Goal: Task Accomplishment & Management: Use online tool/utility

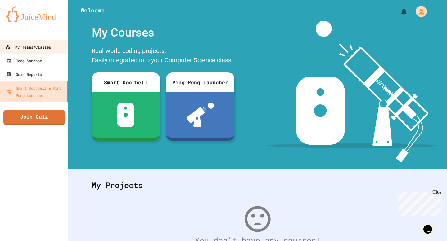
click at [36, 48] on div "My Teams/Classes" at bounding box center [28, 47] width 46 height 8
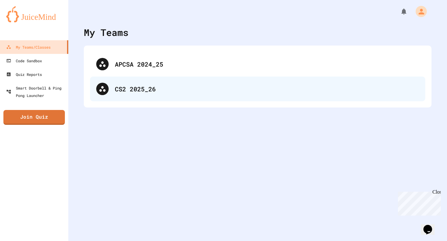
click at [146, 86] on div "CS2 2025_26" at bounding box center [267, 88] width 304 height 9
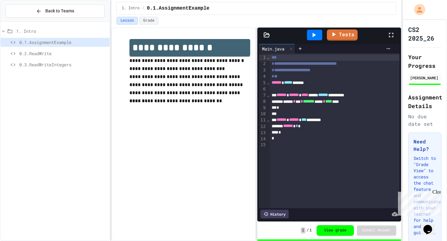
click at [32, 56] on span "0.2.ReadWrite" at bounding box center [63, 53] width 88 height 7
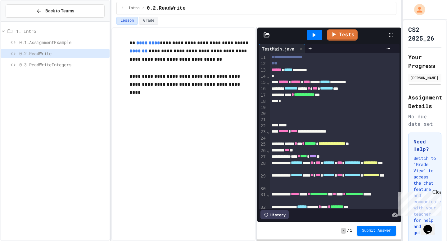
click at [267, 37] on icon at bounding box center [266, 35] width 5 height 4
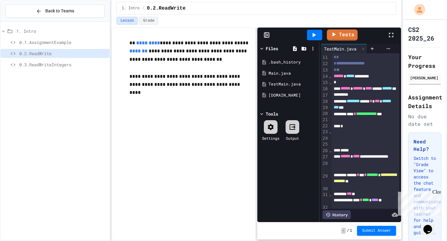
scroll to position [76, 0]
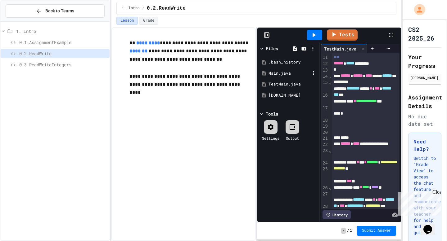
click at [282, 74] on div "Main.java" at bounding box center [289, 73] width 42 height 6
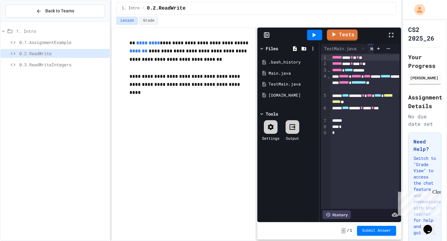
click at [392, 36] on icon at bounding box center [391, 35] width 4 height 4
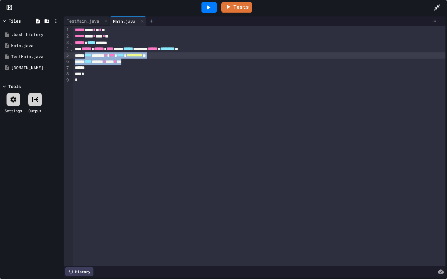
drag, startPoint x: 147, startPoint y: 63, endPoint x: 92, endPoint y: 56, distance: 56.3
click at [92, 56] on div "**********" at bounding box center [259, 146] width 372 height 240
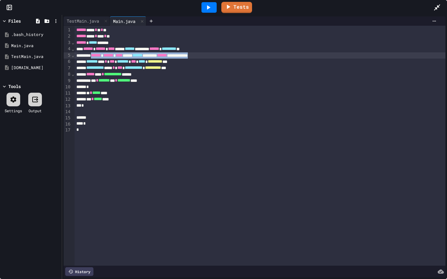
drag, startPoint x: 253, startPoint y: 56, endPoint x: 99, endPoint y: 56, distance: 153.3
click at [99, 56] on div "**********" at bounding box center [259, 55] width 371 height 6
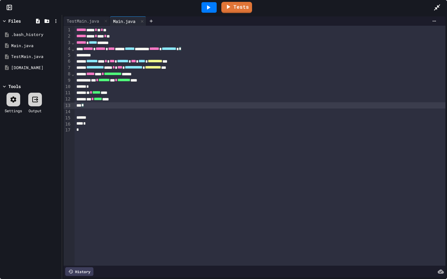
click at [88, 106] on div "*" at bounding box center [259, 105] width 371 height 6
click at [87, 108] on div at bounding box center [259, 105] width 371 height 6
click at [88, 114] on div at bounding box center [259, 112] width 371 height 6
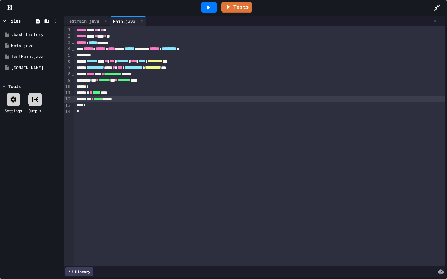
click at [92, 56] on div at bounding box center [259, 55] width 371 height 6
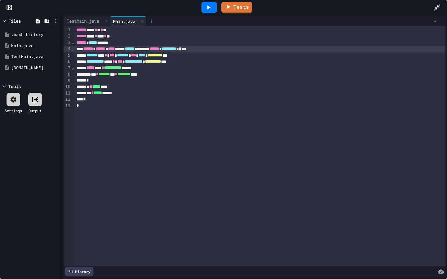
click at [207, 9] on icon at bounding box center [207, 7] width 7 height 7
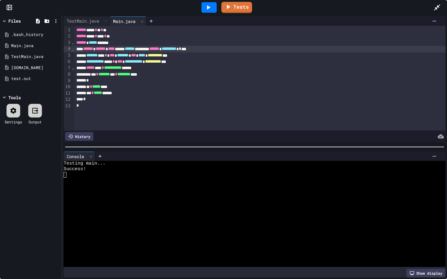
drag, startPoint x: 437, startPoint y: 6, endPoint x: 437, endPoint y: 238, distance: 231.8
click at [437, 6] on icon at bounding box center [437, 7] width 6 height 6
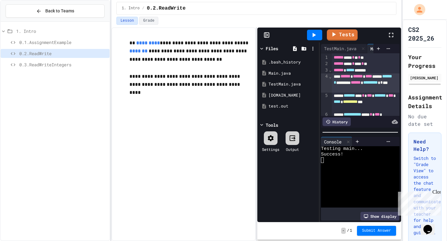
click at [59, 66] on span "0.3.ReadWriteIntegers" at bounding box center [63, 64] width 88 height 7
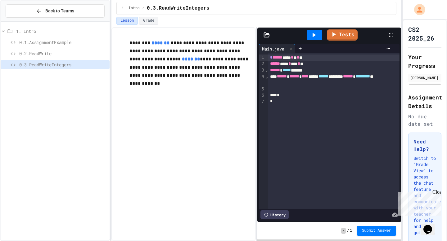
click at [272, 58] on span "******" at bounding box center [277, 57] width 10 height 4
click at [79, 55] on span "0.2.ReadWrite" at bounding box center [63, 53] width 88 height 7
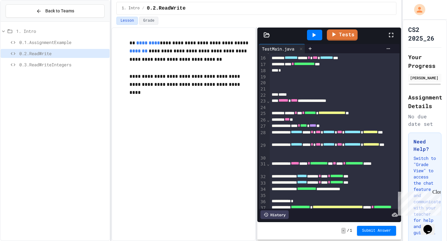
scroll to position [101, 0]
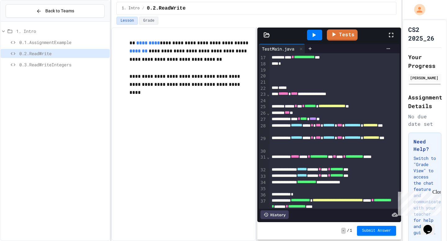
click at [268, 37] on icon at bounding box center [266, 35] width 5 height 4
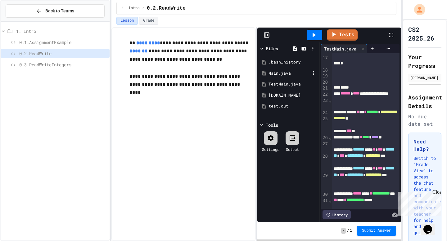
click at [281, 74] on div "Main.java" at bounding box center [289, 73] width 42 height 6
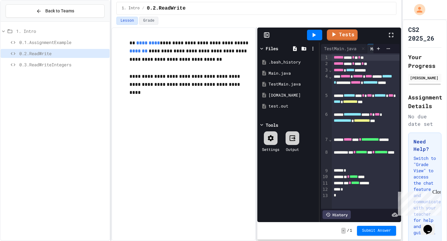
click at [392, 34] on icon at bounding box center [390, 34] width 7 height 7
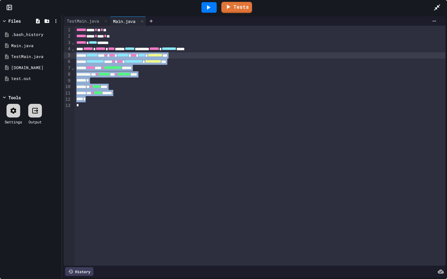
drag, startPoint x: 92, startPoint y: 100, endPoint x: 76, endPoint y: 55, distance: 48.1
click at [76, 55] on div "**********" at bounding box center [259, 146] width 371 height 240
click at [435, 11] on icon at bounding box center [436, 7] width 7 height 7
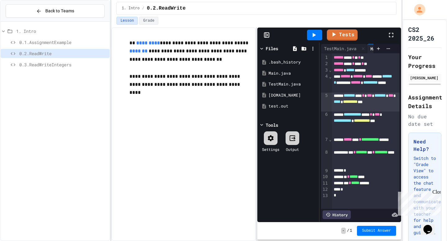
click at [70, 66] on span "0.3.ReadWriteIntegers" at bounding box center [63, 64] width 88 height 7
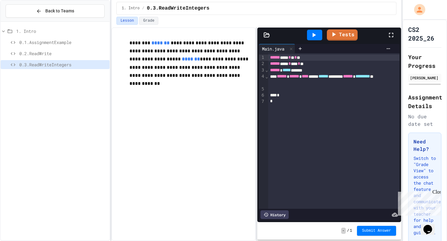
click at [393, 34] on icon at bounding box center [390, 34] width 7 height 7
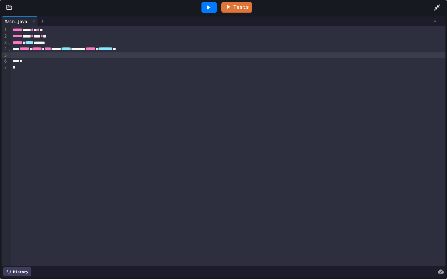
click at [69, 56] on div at bounding box center [228, 55] width 434 height 6
click at [175, 48] on div "****** ****** **** ***** ****** ******** ****** ********* *" at bounding box center [228, 49] width 434 height 6
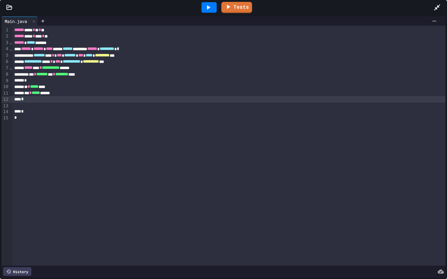
click at [45, 56] on div "******* ** * *** ******* * *** **** * ********* ***" at bounding box center [228, 55] width 433 height 6
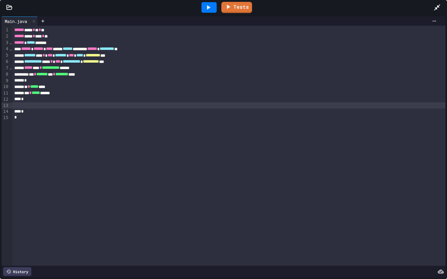
click at [27, 103] on div at bounding box center [228, 105] width 433 height 6
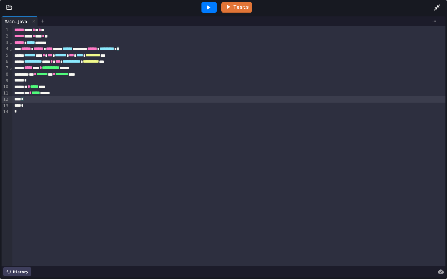
click at [28, 108] on div "*" at bounding box center [228, 106] width 433 height 6
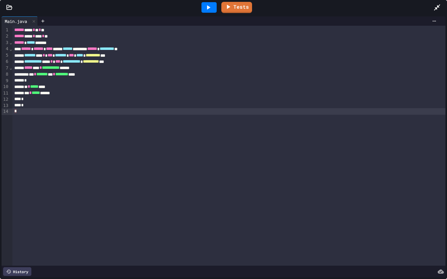
click at [22, 113] on div "*" at bounding box center [228, 111] width 433 height 6
click at [27, 106] on div "*" at bounding box center [228, 105] width 433 height 6
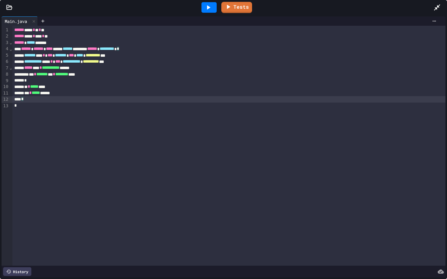
click at [207, 11] on icon at bounding box center [207, 7] width 7 height 7
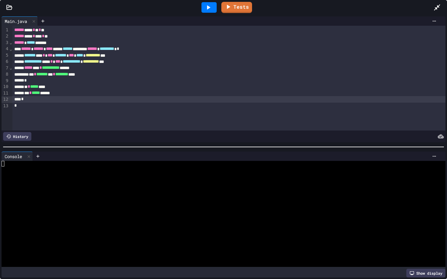
click at [209, 7] on icon at bounding box center [208, 7] width 3 height 4
click at [437, 7] on icon at bounding box center [436, 7] width 7 height 7
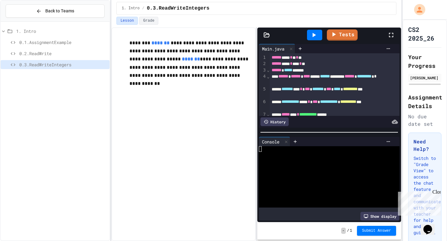
click at [390, 33] on icon at bounding box center [391, 35] width 4 height 4
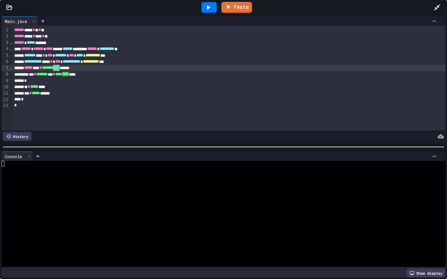
drag, startPoint x: 84, startPoint y: 69, endPoint x: 75, endPoint y: 70, distance: 9.7
click at [60, 70] on span "**********" at bounding box center [51, 67] width 18 height 4
click at [99, 75] on div "*** * ******* *** * ******** ****" at bounding box center [228, 74] width 433 height 6
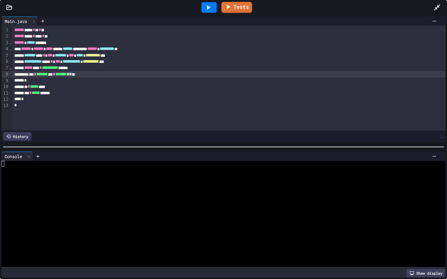
click at [101, 75] on div "*** * ******* *** * ******* * * **" at bounding box center [228, 74] width 433 height 6
click at [211, 12] on div at bounding box center [208, 7] width 15 height 11
click at [206, 5] on icon at bounding box center [207, 7] width 7 height 7
click at [435, 9] on icon at bounding box center [436, 7] width 7 height 7
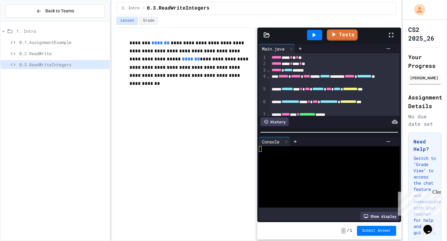
click at [389, 33] on icon at bounding box center [391, 35] width 4 height 4
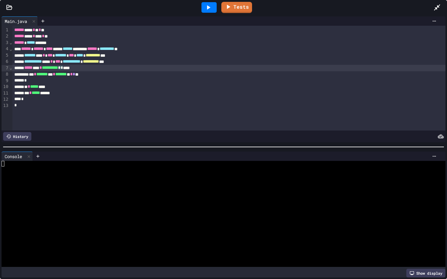
click at [58, 70] on span "**********" at bounding box center [50, 67] width 16 height 4
click at [11, 9] on icon at bounding box center [9, 7] width 6 height 6
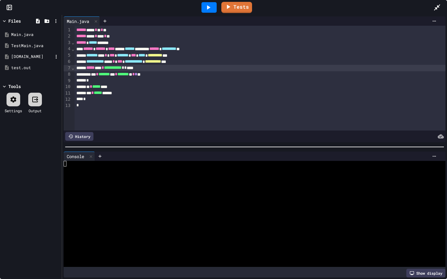
click at [25, 58] on div "[DOMAIN_NAME]" at bounding box center [32, 57] width 42 height 6
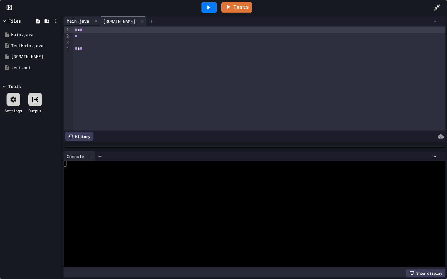
click at [74, 19] on div "Main.java" at bounding box center [78, 21] width 29 height 7
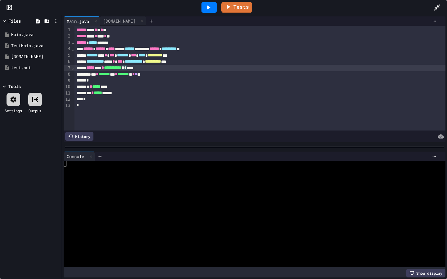
click at [127, 69] on span "*" at bounding box center [125, 67] width 2 height 4
click at [211, 11] on div at bounding box center [208, 7] width 15 height 11
click at [433, 8] on div "Tests" at bounding box center [226, 7] width 415 height 17
drag, startPoint x: 439, startPoint y: 7, endPoint x: 439, endPoint y: 239, distance: 231.8
click at [439, 7] on icon at bounding box center [436, 7] width 7 height 7
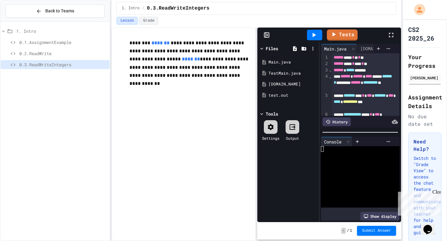
click at [392, 35] on icon at bounding box center [390, 34] width 7 height 7
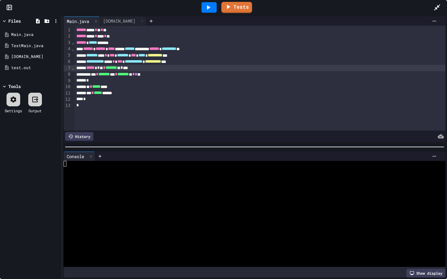
click at [153, 70] on div "***** * ** * ******* ** * *" at bounding box center [259, 68] width 371 height 6
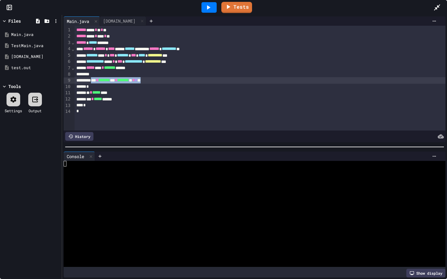
drag, startPoint x: 181, startPoint y: 79, endPoint x: 101, endPoint y: 79, distance: 79.4
click at [101, 79] on div "*** * ******* *** * ******* ** * * **" at bounding box center [259, 80] width 371 height 6
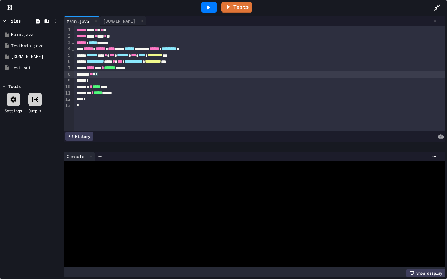
click at [437, 6] on icon at bounding box center [437, 7] width 6 height 6
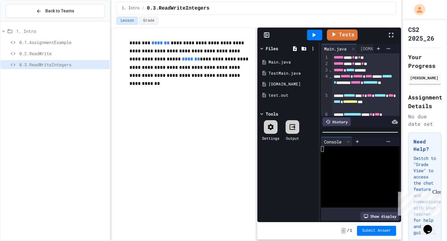
click at [389, 34] on icon at bounding box center [390, 34] width 7 height 7
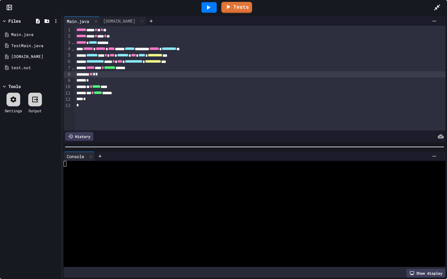
click at [98, 75] on span "*" at bounding box center [96, 74] width 2 height 4
click at [434, 7] on icon at bounding box center [436, 7] width 7 height 7
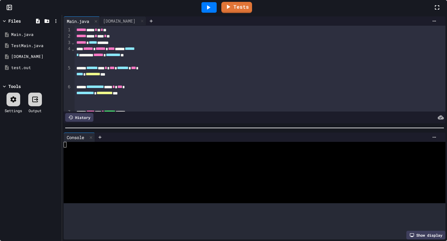
click at [433, 11] on icon at bounding box center [436, 7] width 7 height 7
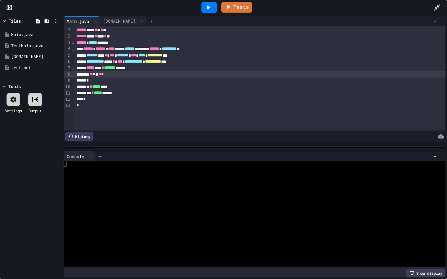
click at [104, 75] on span "*" at bounding box center [102, 74] width 2 height 4
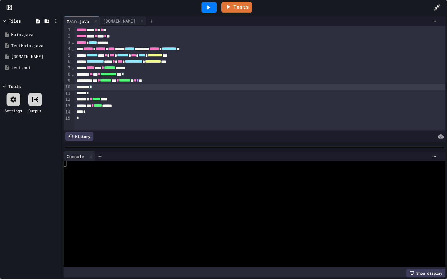
click at [138, 86] on div "*" at bounding box center [259, 87] width 371 height 6
click at [208, 9] on icon at bounding box center [207, 7] width 7 height 7
click at [110, 87] on div "*" at bounding box center [259, 87] width 371 height 6
click at [231, 10] on link "Tests" at bounding box center [237, 7] width 30 height 12
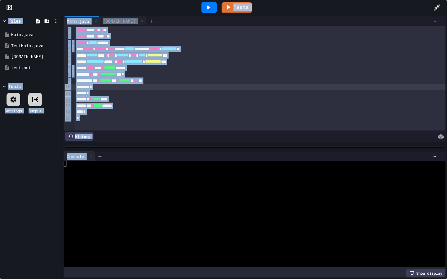
click at [235, 7] on link "Tests" at bounding box center [237, 7] width 30 height 11
drag, startPoint x: 259, startPoint y: 5, endPoint x: 259, endPoint y: 237, distance: 231.8
click at [259, 5] on div "Tests" at bounding box center [226, 7] width 415 height 17
click at [265, 2] on div "Tests" at bounding box center [226, 7] width 415 height 17
click at [430, 7] on div "Tests" at bounding box center [226, 7] width 415 height 17
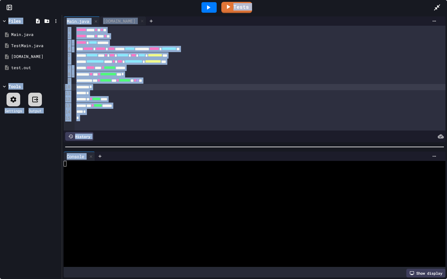
click at [437, 7] on icon at bounding box center [437, 7] width 6 height 6
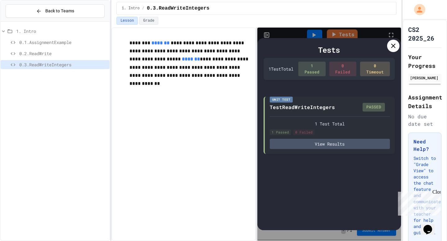
click at [393, 50] on div at bounding box center [393, 46] width 12 height 12
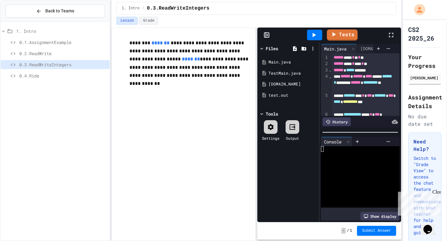
click at [61, 76] on span "0.4.Ride" at bounding box center [63, 76] width 88 height 7
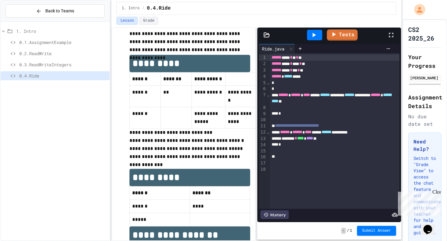
scroll to position [240, 0]
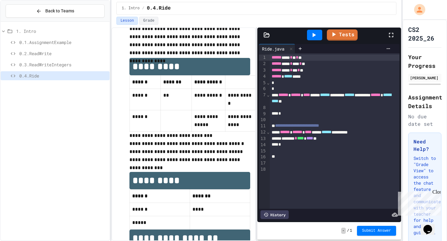
click at [391, 34] on icon at bounding box center [390, 34] width 7 height 7
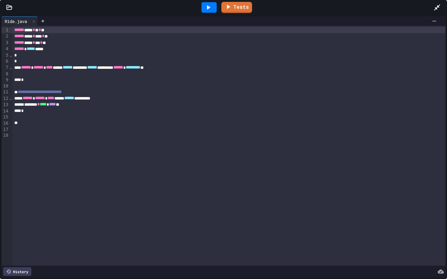
click at [65, 74] on div at bounding box center [228, 74] width 433 height 6
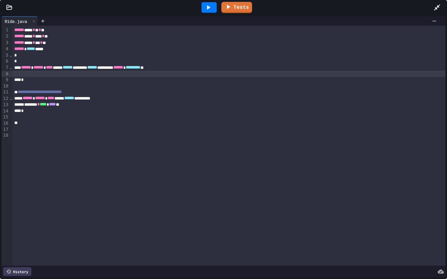
click at [222, 66] on div "****** ****** **** ***** ****** ******* ****** ******** ****** ********* *" at bounding box center [228, 68] width 433 height 6
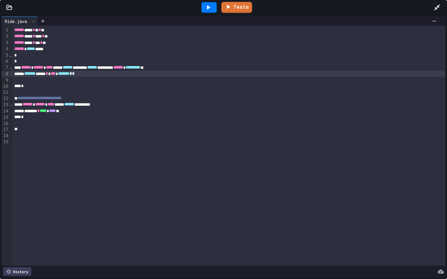
click at [10, 9] on icon at bounding box center [9, 7] width 5 height 4
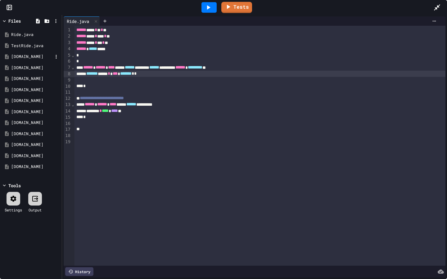
click at [32, 56] on div "[DOMAIN_NAME]" at bounding box center [32, 57] width 42 height 6
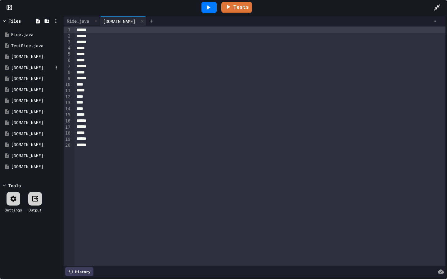
click at [29, 65] on div "[DOMAIN_NAME]" at bounding box center [32, 68] width 42 height 6
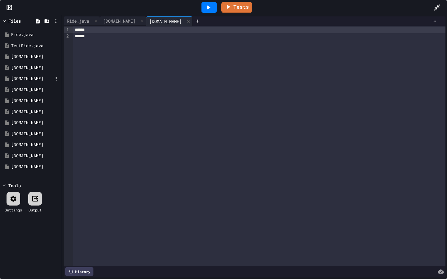
click at [29, 77] on div "[DOMAIN_NAME]" at bounding box center [32, 79] width 42 height 6
click at [232, 19] on icon at bounding box center [234, 21] width 4 height 4
click at [185, 19] on div at bounding box center [188, 21] width 7 height 9
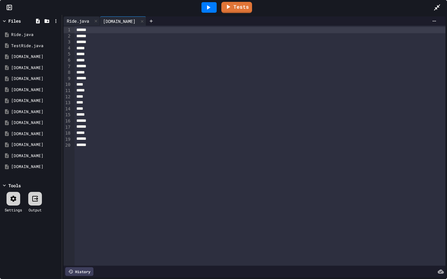
click at [86, 18] on div "Ride.java" at bounding box center [78, 21] width 29 height 7
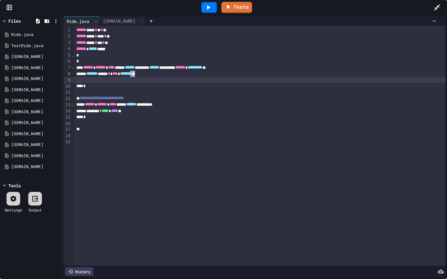
click at [157, 76] on div "**********" at bounding box center [259, 146] width 371 height 240
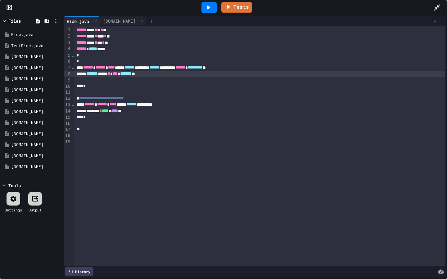
click at [160, 82] on div at bounding box center [259, 80] width 371 height 6
drag, startPoint x: 160, startPoint y: 82, endPoint x: 91, endPoint y: 77, distance: 69.1
click at [91, 77] on div "**********" at bounding box center [259, 146] width 371 height 240
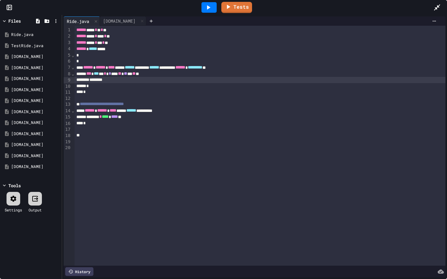
click at [437, 7] on icon at bounding box center [436, 7] width 7 height 7
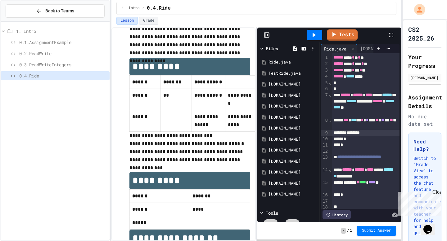
click at [391, 31] on div at bounding box center [394, 35] width 14 height 17
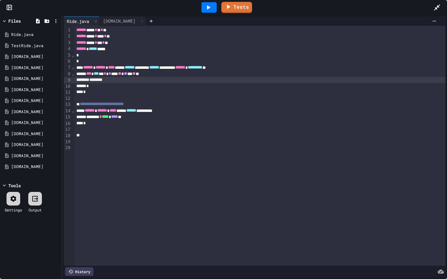
click at [141, 80] on div "*******" at bounding box center [259, 80] width 371 height 6
drag, startPoint x: 439, startPoint y: 7, endPoint x: 439, endPoint y: 238, distance: 231.8
click at [439, 7] on icon at bounding box center [436, 7] width 7 height 7
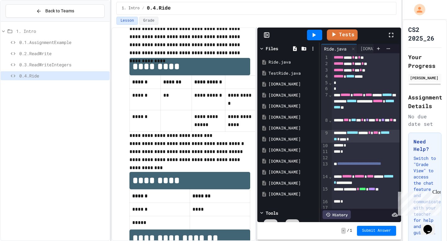
click at [388, 32] on icon at bounding box center [390, 34] width 7 height 7
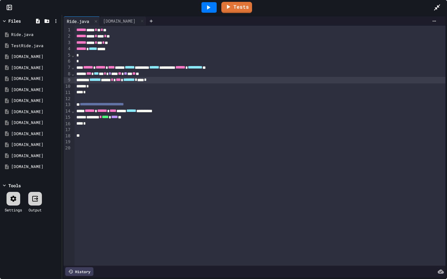
click at [146, 82] on span "*" at bounding box center [145, 80] width 2 height 4
drag, startPoint x: 438, startPoint y: 7, endPoint x: 438, endPoint y: 239, distance: 231.8
click at [438, 7] on icon at bounding box center [437, 7] width 6 height 6
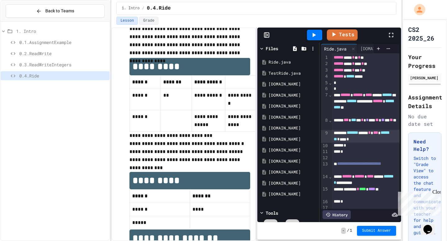
click at [59, 52] on span "0.2.ReadWrite" at bounding box center [63, 53] width 88 height 7
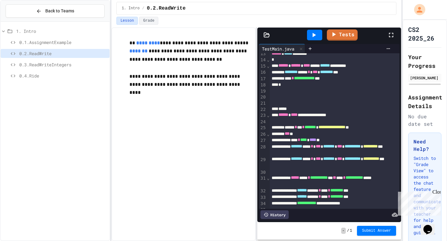
scroll to position [82, 0]
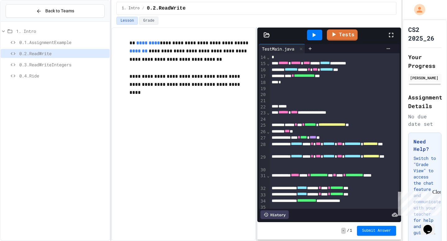
click at [268, 33] on icon at bounding box center [266, 35] width 5 height 4
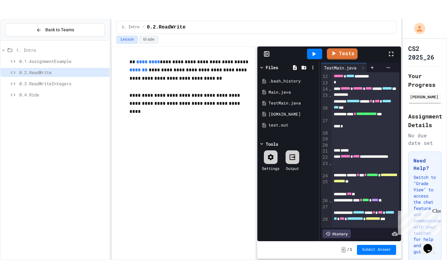
scroll to position [95, 0]
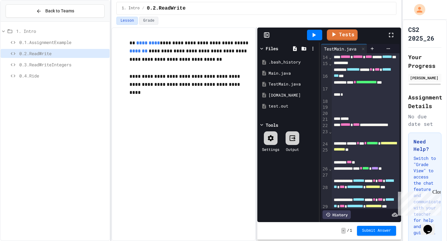
click at [392, 35] on icon at bounding box center [390, 34] width 7 height 7
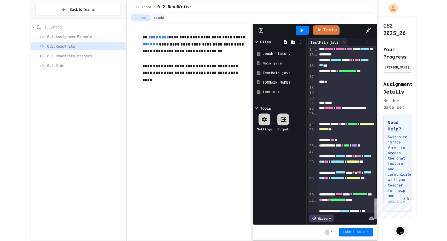
scroll to position [62, 0]
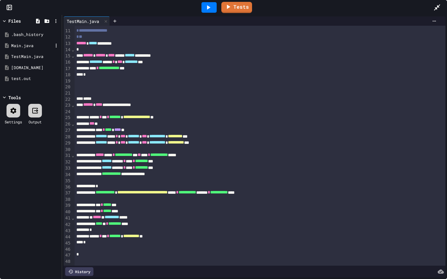
click at [28, 49] on div "Main.java" at bounding box center [31, 45] width 59 height 11
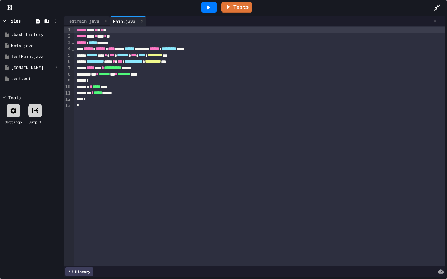
click at [34, 70] on div "[DOMAIN_NAME]" at bounding box center [32, 68] width 42 height 6
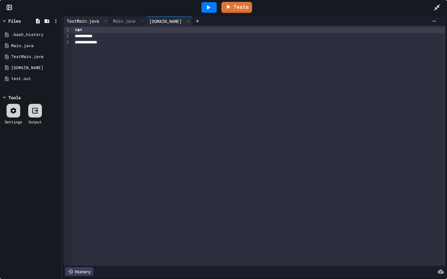
click at [79, 18] on div "TestMain.java" at bounding box center [83, 21] width 38 height 7
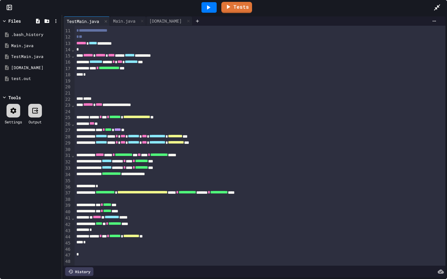
click at [437, 9] on icon at bounding box center [436, 7] width 7 height 7
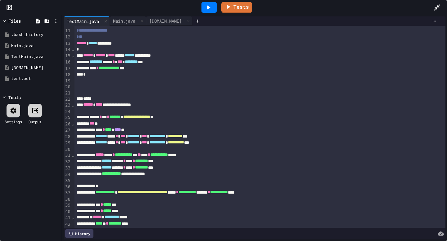
scroll to position [75, 0]
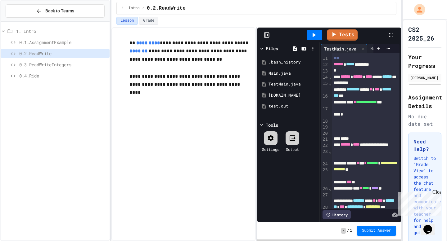
click at [39, 77] on span "0.4.Ride" at bounding box center [63, 76] width 88 height 7
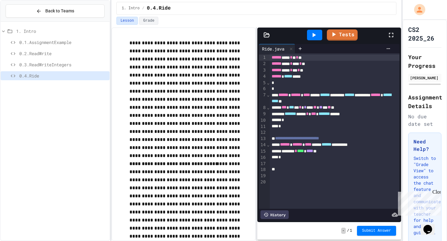
click at [389, 35] on icon at bounding box center [390, 34] width 7 height 7
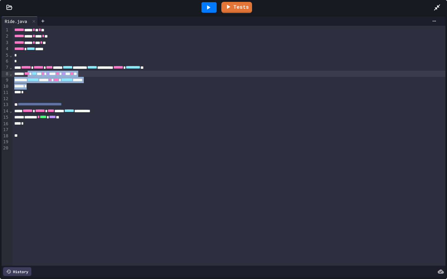
drag, startPoint x: 43, startPoint y: 87, endPoint x: 35, endPoint y: 76, distance: 14.0
click at [35, 76] on div "**********" at bounding box center [228, 146] width 433 height 240
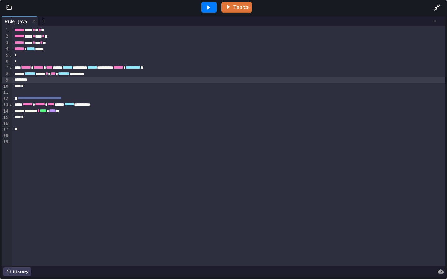
click at [127, 73] on div "******* **** * *** ******* *********" at bounding box center [228, 74] width 433 height 6
click at [60, 80] on div at bounding box center [228, 80] width 433 height 6
click at [31, 75] on span "*******" at bounding box center [29, 73] width 11 height 4
click at [39, 80] on div at bounding box center [228, 80] width 433 height 6
click at [440, 8] on icon at bounding box center [436, 7] width 7 height 7
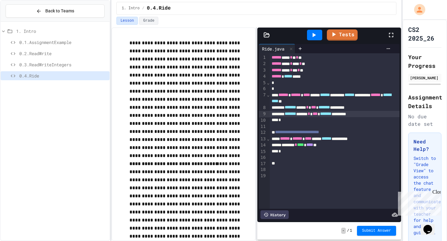
click at [392, 35] on icon at bounding box center [390, 34] width 7 height 7
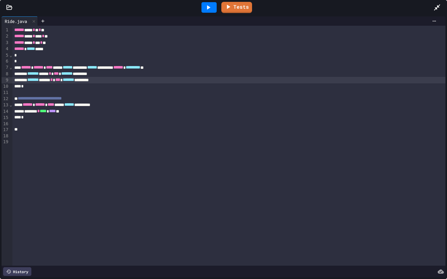
click at [152, 79] on div "******* ***** * *** ******* *********" at bounding box center [228, 80] width 433 height 6
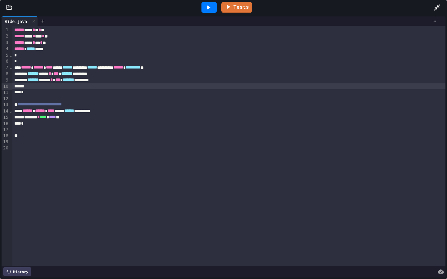
click at [436, 8] on icon at bounding box center [437, 7] width 6 height 6
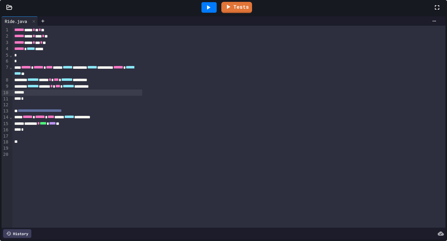
scroll to position [123, 0]
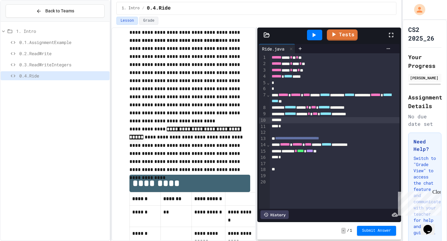
click at [391, 37] on icon at bounding box center [390, 34] width 7 height 7
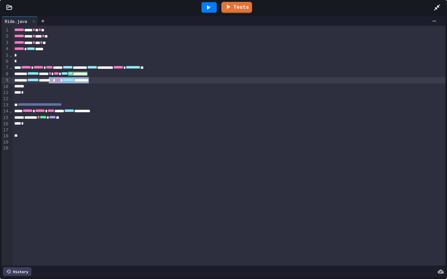
drag, startPoint x: 131, startPoint y: 80, endPoint x: 68, endPoint y: 80, distance: 63.0
click at [68, 80] on div "******* ***** * *** ******* *********" at bounding box center [228, 80] width 433 height 6
click at [137, 81] on div "******* ***** * *** ******* *********" at bounding box center [228, 80] width 433 height 6
drag, startPoint x: 137, startPoint y: 81, endPoint x: 74, endPoint y: 79, distance: 62.7
click at [74, 79] on div "******* ***** * *** ******* *********" at bounding box center [228, 80] width 433 height 6
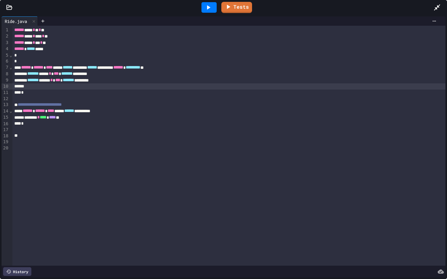
click at [72, 87] on div at bounding box center [228, 86] width 433 height 6
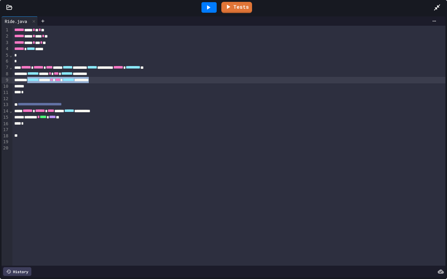
drag, startPoint x: 131, startPoint y: 81, endPoint x: 36, endPoint y: 82, distance: 95.0
click at [36, 82] on div "******* ***** * *** ******* *********" at bounding box center [228, 80] width 433 height 6
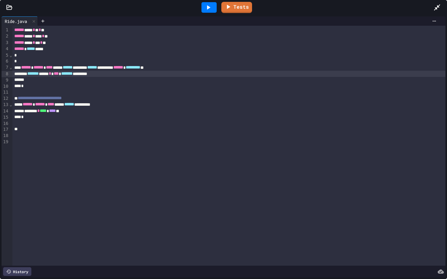
click at [66, 74] on div "******* **** * *** ******* *********" at bounding box center [228, 74] width 433 height 6
click at [65, 81] on div at bounding box center [228, 80] width 433 height 6
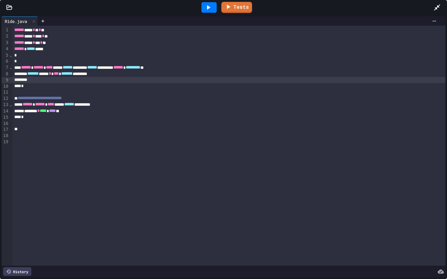
click at [438, 9] on icon at bounding box center [436, 7] width 7 height 7
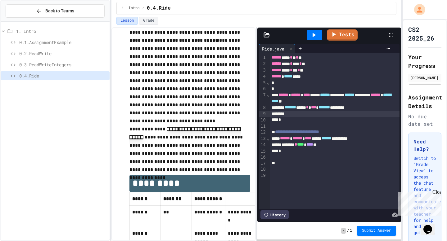
click at [393, 34] on icon at bounding box center [390, 34] width 7 height 7
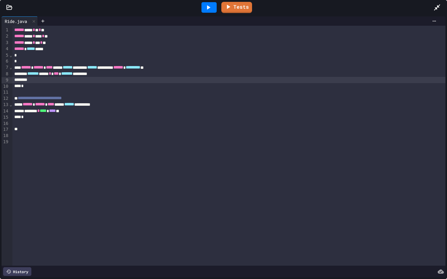
click at [207, 79] on div at bounding box center [228, 80] width 433 height 6
drag, startPoint x: 437, startPoint y: 6, endPoint x: 437, endPoint y: 238, distance: 231.8
click at [437, 6] on icon at bounding box center [437, 7] width 6 height 6
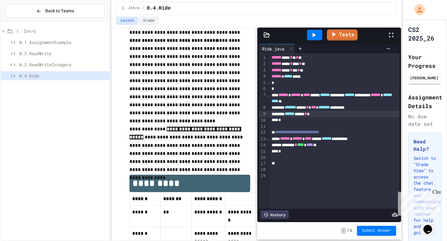
click at [394, 35] on icon at bounding box center [390, 34] width 7 height 7
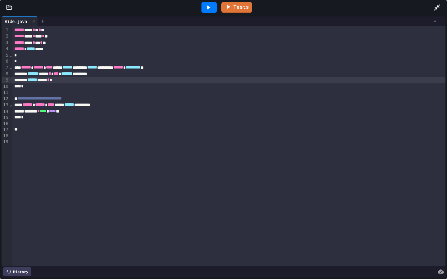
click at [108, 81] on div "****** **** *" at bounding box center [228, 80] width 433 height 6
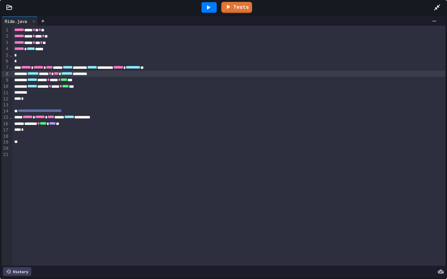
click at [35, 73] on span "*******" at bounding box center [32, 73] width 11 height 4
click at [34, 81] on div "****** **** * **** * **** ***" at bounding box center [228, 80] width 433 height 6
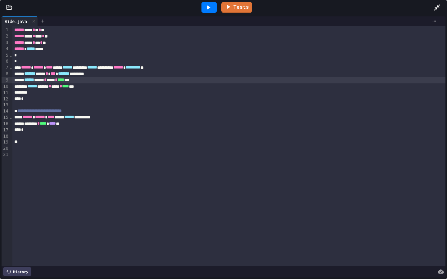
click at [36, 88] on span "******" at bounding box center [32, 86] width 10 height 4
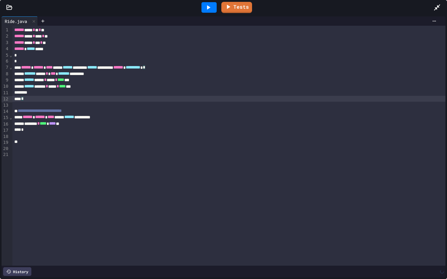
click at [31, 98] on div "*" at bounding box center [228, 99] width 433 height 6
click at [37, 95] on div at bounding box center [228, 93] width 433 height 6
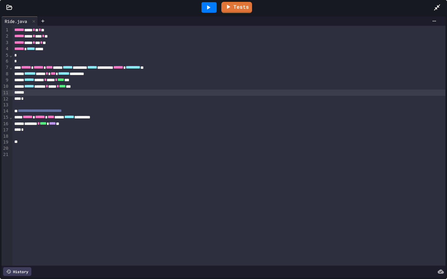
click at [438, 5] on icon at bounding box center [436, 7] width 7 height 7
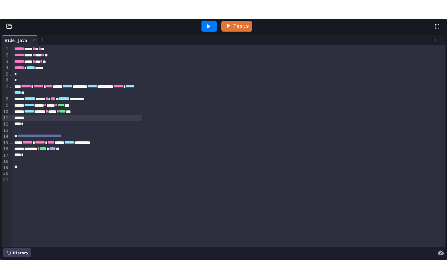
scroll to position [0, 0]
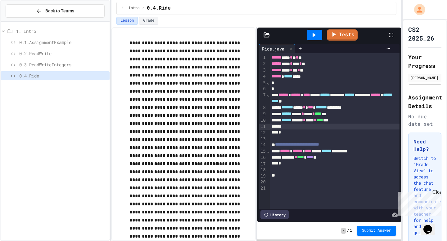
click at [391, 33] on icon at bounding box center [390, 34] width 7 height 7
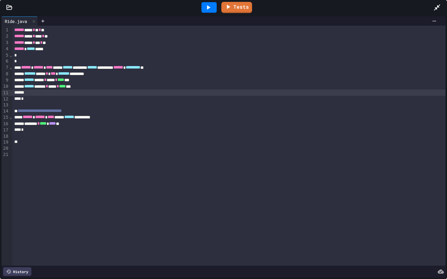
click at [115, 91] on div at bounding box center [228, 93] width 433 height 6
